Goal: Task Accomplishment & Management: Use online tool/utility

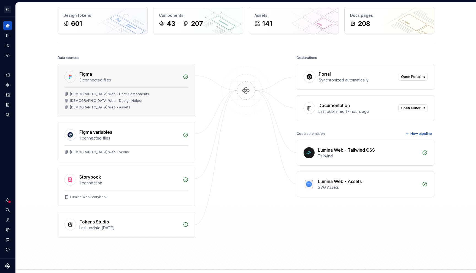
scroll to position [26, 0]
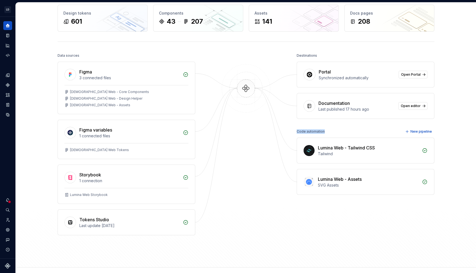
drag, startPoint x: 295, startPoint y: 132, endPoint x: 329, endPoint y: 131, distance: 33.9
click at [329, 131] on div "Data sources Figma 3 connected files [DEMOGRAPHIC_DATA] Web - Core Components L…" at bounding box center [246, 155] width 377 height 206
click at [329, 131] on div "Code automation New pipeline" at bounding box center [365, 132] width 138 height 8
click at [12, 18] on button "Expand sidebar" at bounding box center [12, 17] width 8 height 8
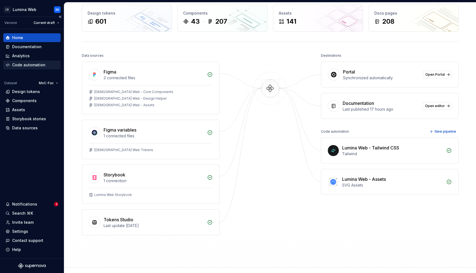
click at [33, 65] on div "Code automation" at bounding box center [28, 65] width 33 height 6
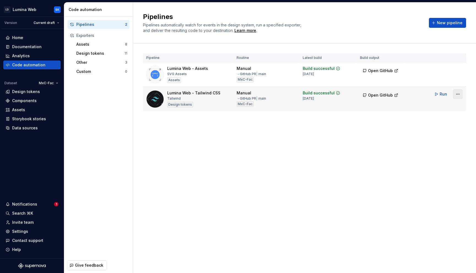
click at [457, 92] on html "LD Lumina Web SK Version Current draft Home Documentation Analytics Code automa…" at bounding box center [238, 136] width 476 height 273
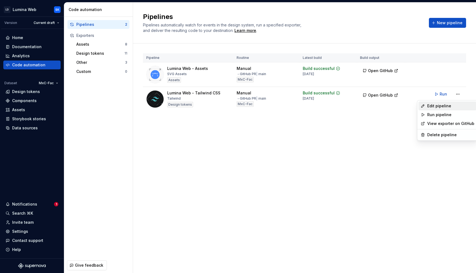
click at [444, 108] on div "Edit pipeline" at bounding box center [450, 106] width 47 height 6
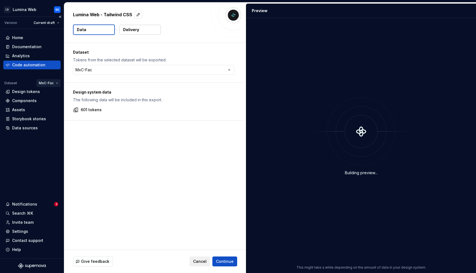
click at [50, 83] on html "LD Lumina Web SK Version Current draft Home Documentation Analytics Code automa…" at bounding box center [238, 136] width 476 height 273
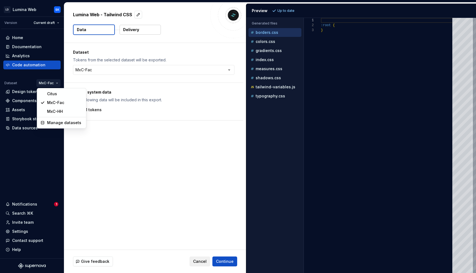
click at [161, 113] on html "LD Lumina Web SK Version Current draft Home Documentation Analytics Code automa…" at bounding box center [238, 136] width 476 height 273
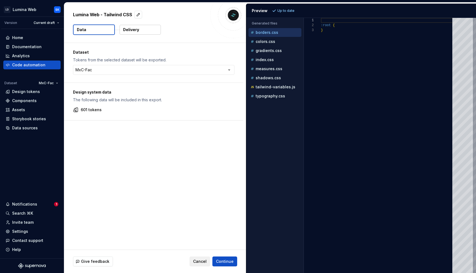
click at [144, 32] on button "Delivery" at bounding box center [139, 30] width 41 height 10
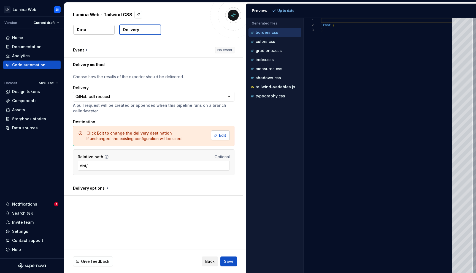
click at [225, 135] on span "Edit" at bounding box center [222, 136] width 7 height 6
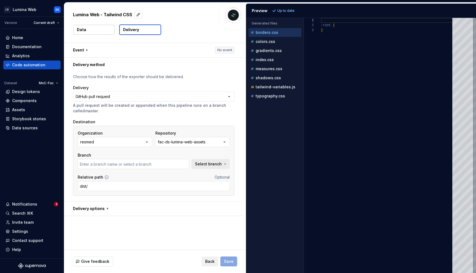
type input "chore/sync-template"
click at [151, 53] on button "button" at bounding box center [153, 50] width 179 height 14
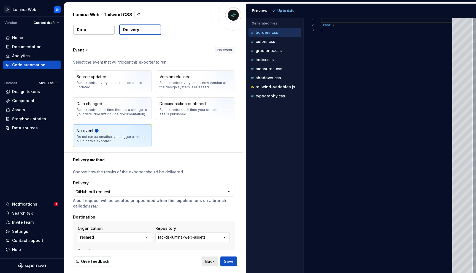
click at [213, 260] on span "Back" at bounding box center [209, 262] width 9 height 6
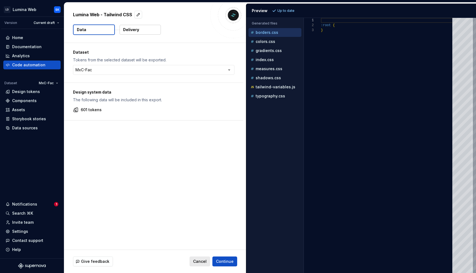
click at [205, 264] on button "Cancel" at bounding box center [199, 262] width 21 height 10
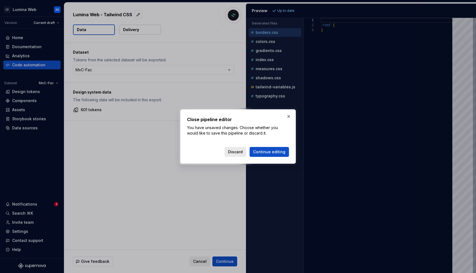
click at [237, 152] on span "Discard" at bounding box center [235, 152] width 15 height 6
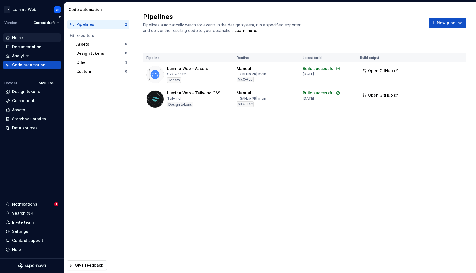
click at [34, 37] on div "Home" at bounding box center [32, 38] width 53 height 6
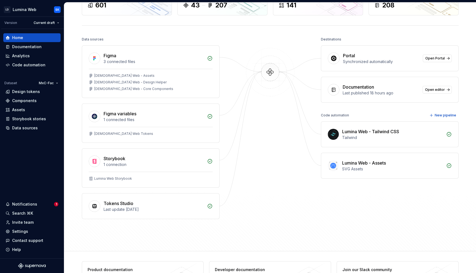
scroll to position [49, 0]
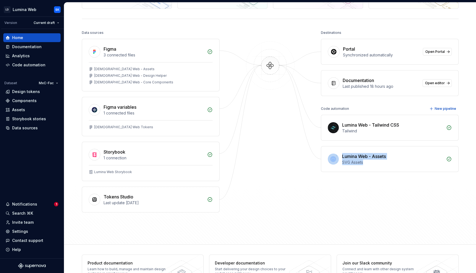
drag, startPoint x: 321, startPoint y: 184, endPoint x: 390, endPoint y: 199, distance: 71.3
click at [390, 199] on div "Destinations Portal Synchronized automatically Open Portal Documentation Last p…" at bounding box center [390, 121] width 138 height 184
click at [376, 198] on div "Destinations Portal Synchronized automatically Open Portal Documentation Last p…" at bounding box center [390, 121] width 138 height 184
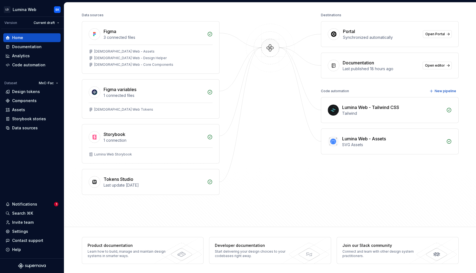
scroll to position [64, 0]
